Goal: Task Accomplishment & Management: Manage account settings

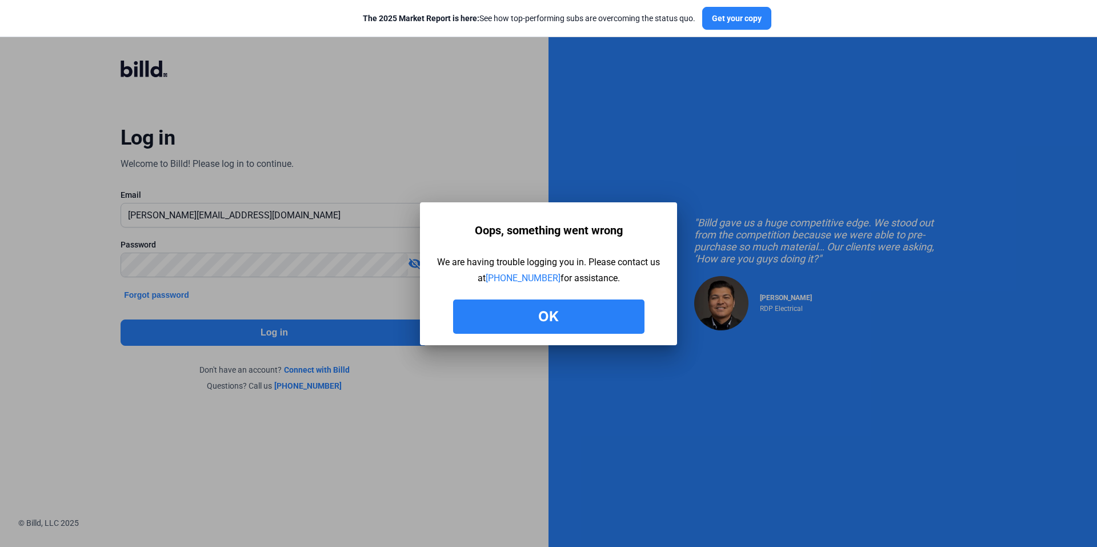
click at [565, 310] on button "Ok" at bounding box center [548, 316] width 191 height 34
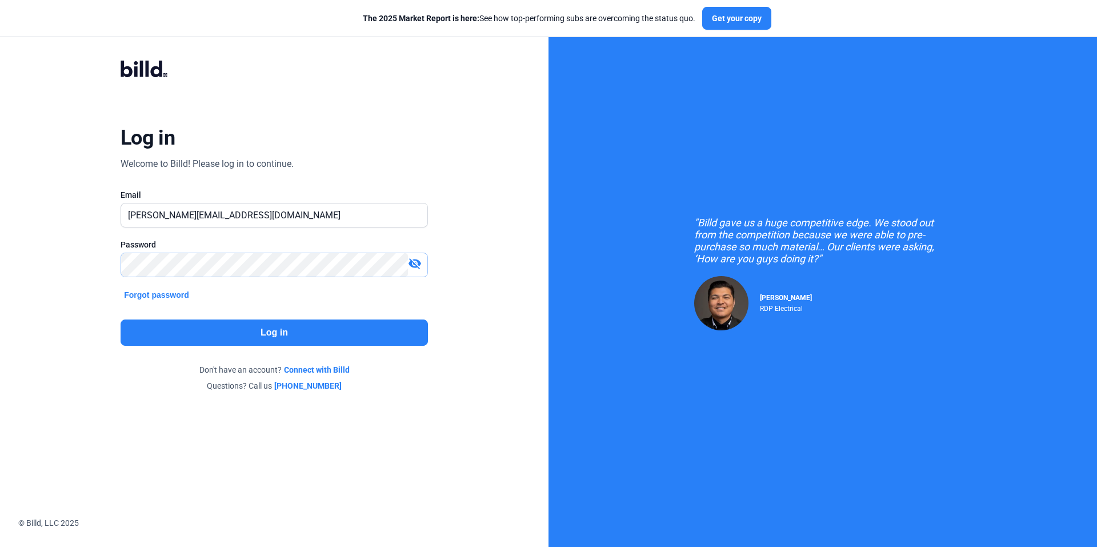
click at [0, 261] on div "Log in Welcome to Billd! Please log in to continue. Email [PERSON_NAME][EMAIL_A…" at bounding box center [274, 225] width 549 height 451
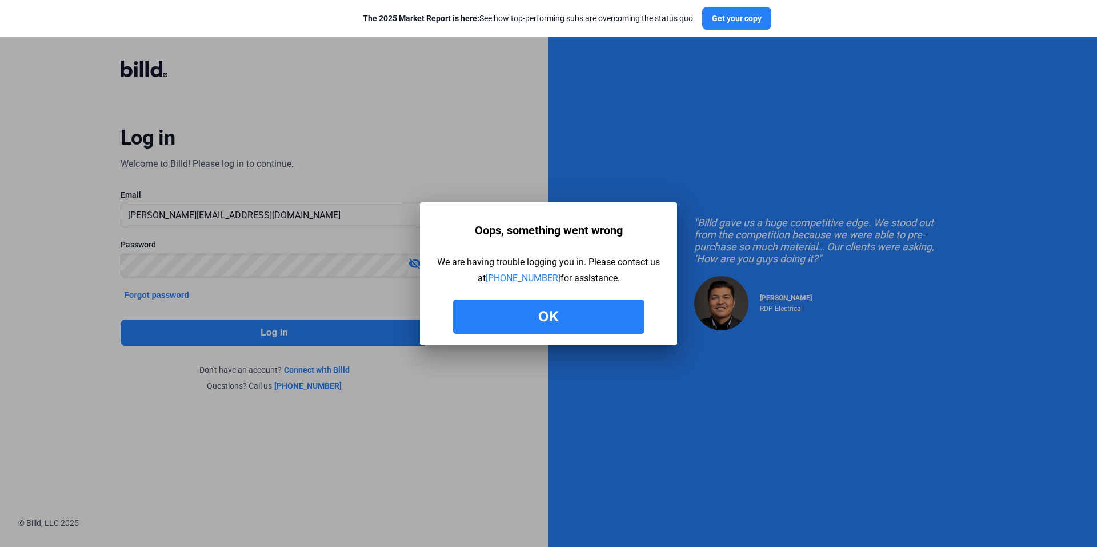
click at [538, 315] on button "Ok" at bounding box center [548, 316] width 191 height 34
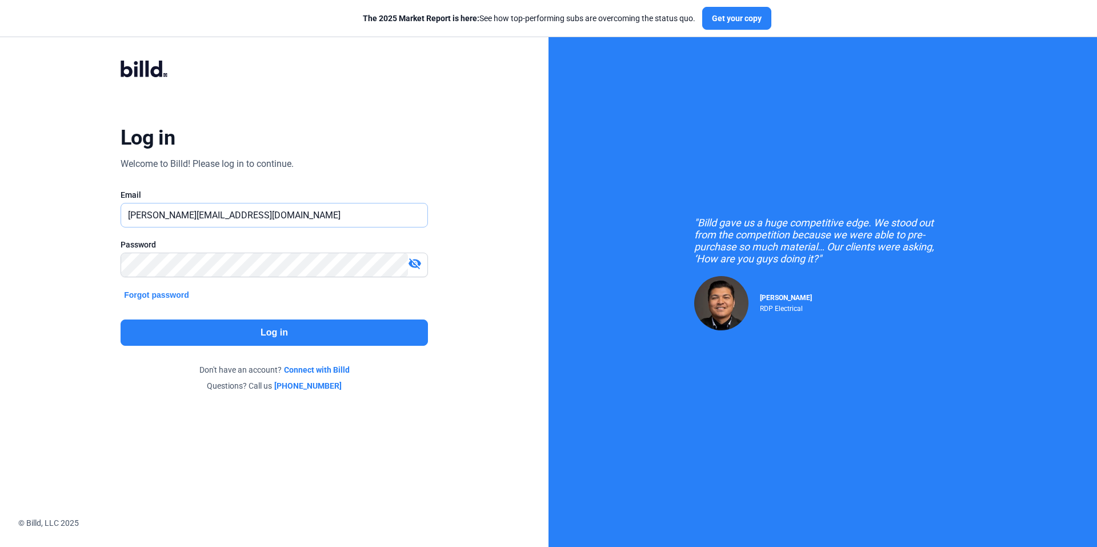
click at [286, 222] on input "[PERSON_NAME][EMAIL_ADDRESS][DOMAIN_NAME]" at bounding box center [274, 214] width 306 height 23
type input "[PERSON_NAME][EMAIL_ADDRESS][DOMAIN_NAME]"
click at [271, 335] on button "Log in" at bounding box center [274, 332] width 307 height 26
